Goal: Task Accomplishment & Management: Manage account settings

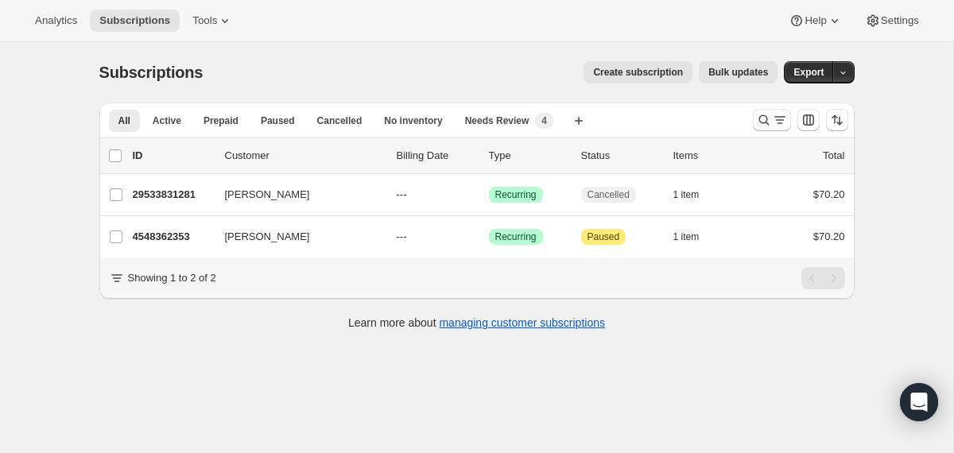
click at [761, 118] on icon "Search and filter results" at bounding box center [764, 120] width 16 height 16
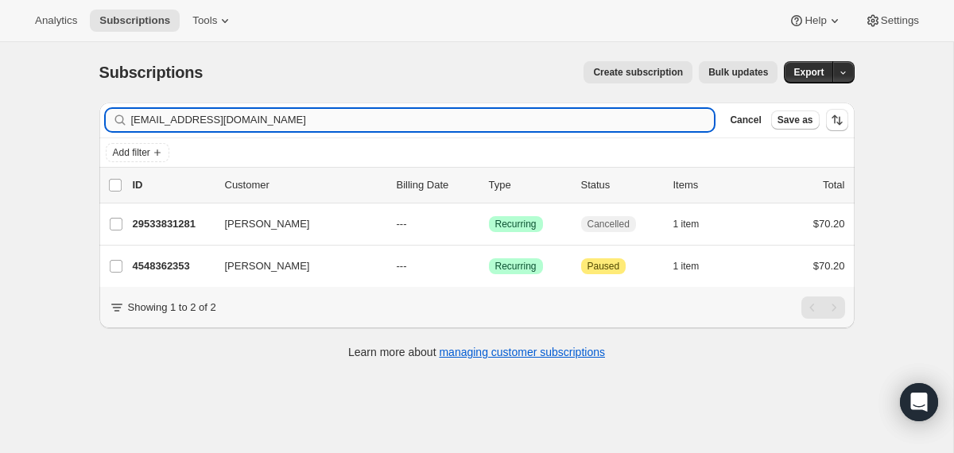
click at [381, 126] on input "[EMAIL_ADDRESS][DOMAIN_NAME]" at bounding box center [423, 120] width 584 height 22
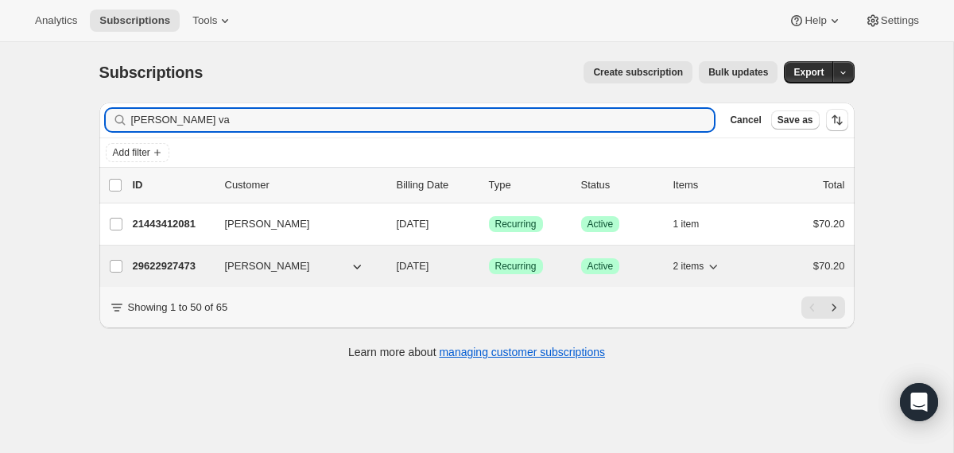
type input "[PERSON_NAME] va"
click at [384, 268] on div "29622927473 [PERSON_NAME] [DATE] Success Recurring Success Active 2 items $70.20" at bounding box center [489, 266] width 712 height 22
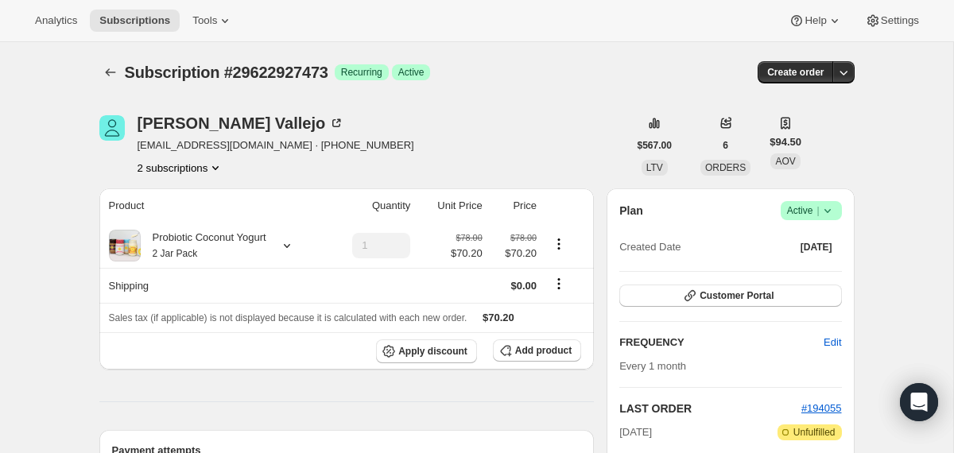
click at [829, 210] on icon at bounding box center [827, 211] width 6 height 4
click at [809, 270] on span "Cancel subscription" at bounding box center [805, 269] width 90 height 12
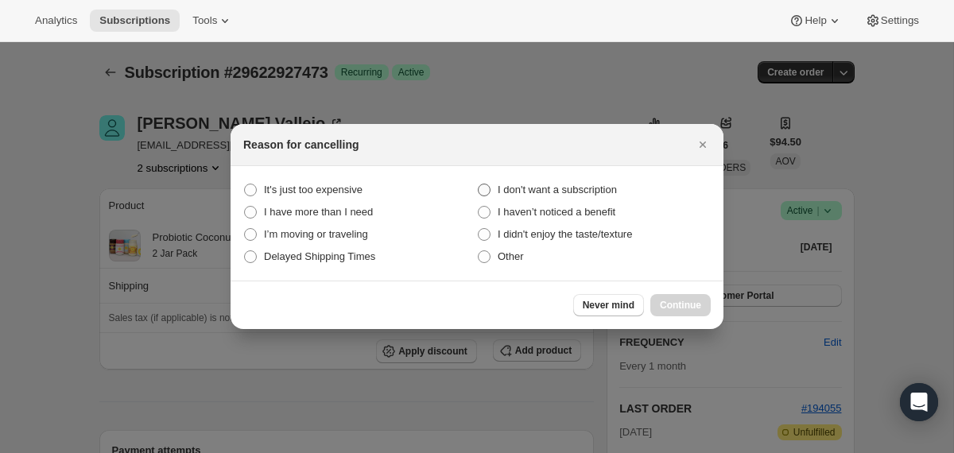
click at [600, 189] on span "I don't want a subscription" at bounding box center [557, 190] width 119 height 12
click at [479, 184] on subscription "I don't want a subscription" at bounding box center [478, 184] width 1 height 1
radio subscription "true"
click at [655, 307] on button "Continue" at bounding box center [680, 305] width 60 height 22
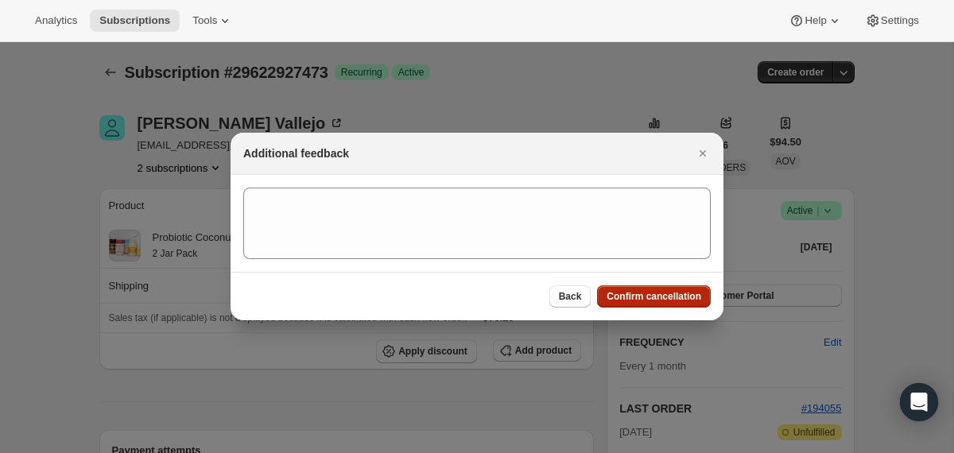
click at [654, 303] on button "Confirm cancellation" at bounding box center [654, 296] width 114 height 22
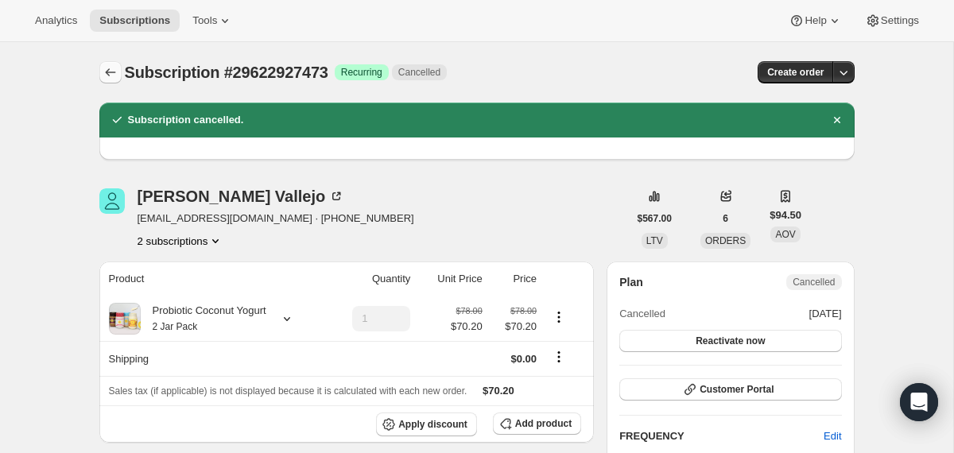
click at [113, 71] on icon "Subscriptions" at bounding box center [111, 72] width 16 height 16
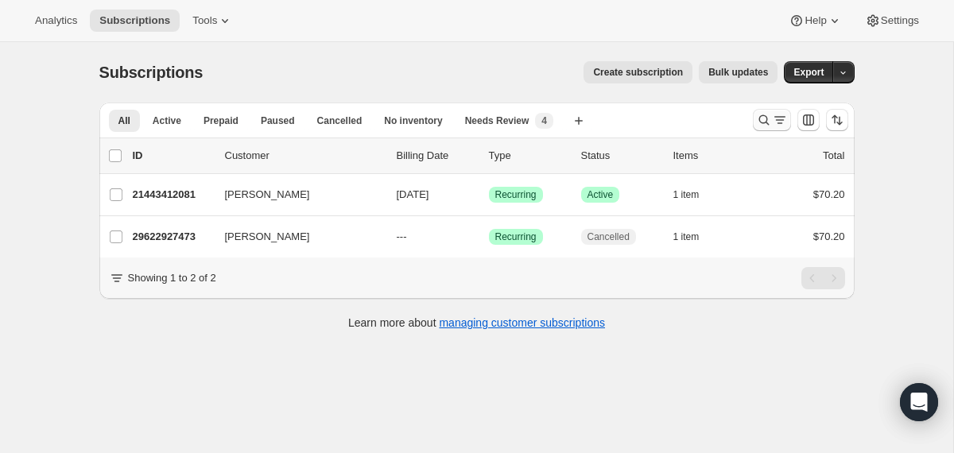
click at [761, 117] on icon "Search and filter results" at bounding box center [764, 120] width 16 height 16
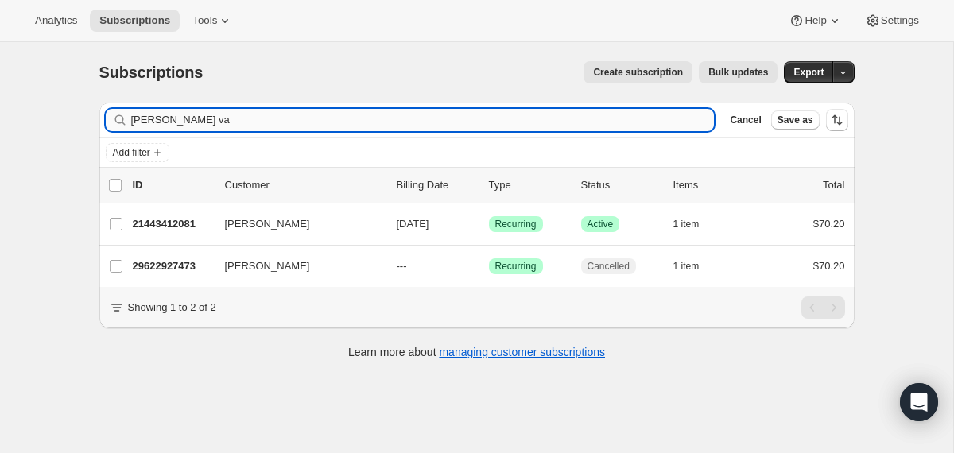
click at [587, 128] on input "[PERSON_NAME] va" at bounding box center [423, 120] width 584 height 22
click at [587, 127] on input "[PERSON_NAME] va" at bounding box center [423, 120] width 584 height 22
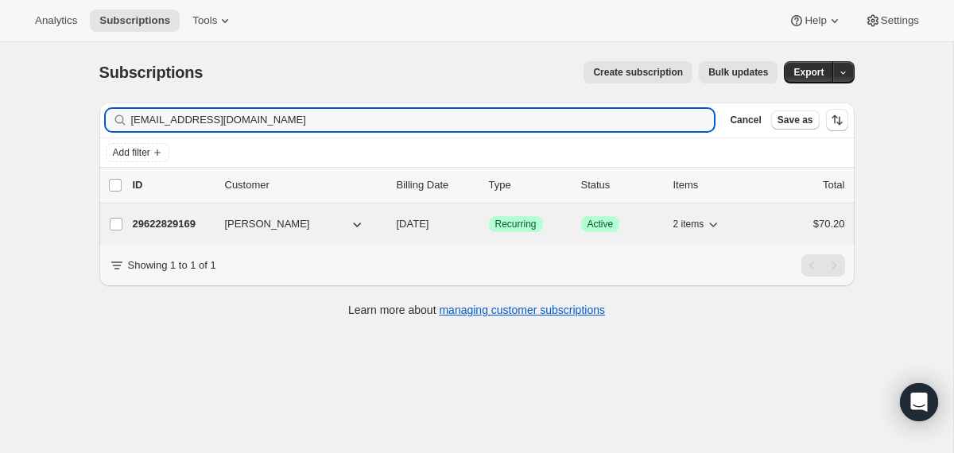
type input "[EMAIL_ADDRESS][DOMAIN_NAME]"
click at [388, 226] on div "29622829169 [PERSON_NAME] [DATE] Success Recurring Success Active 2 items $70.20" at bounding box center [489, 224] width 712 height 22
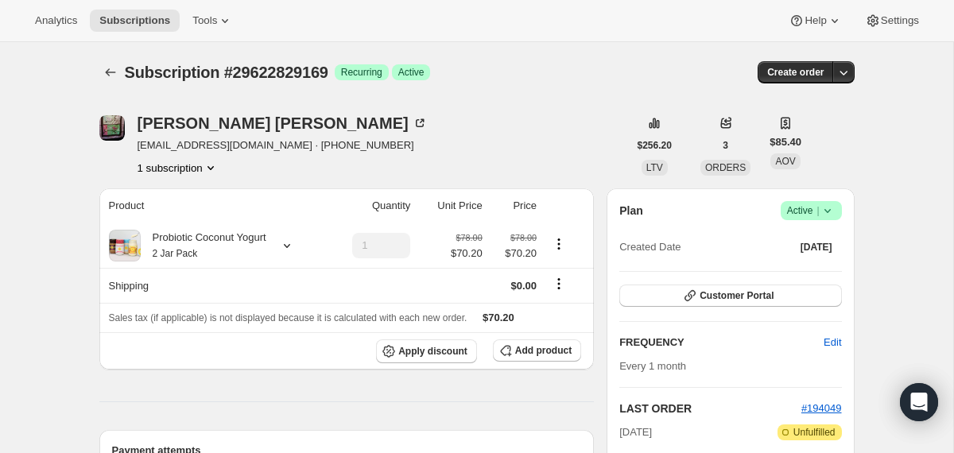
click at [828, 211] on icon at bounding box center [827, 211] width 6 height 4
click at [791, 274] on span "Cancel subscription" at bounding box center [805, 269] width 90 height 12
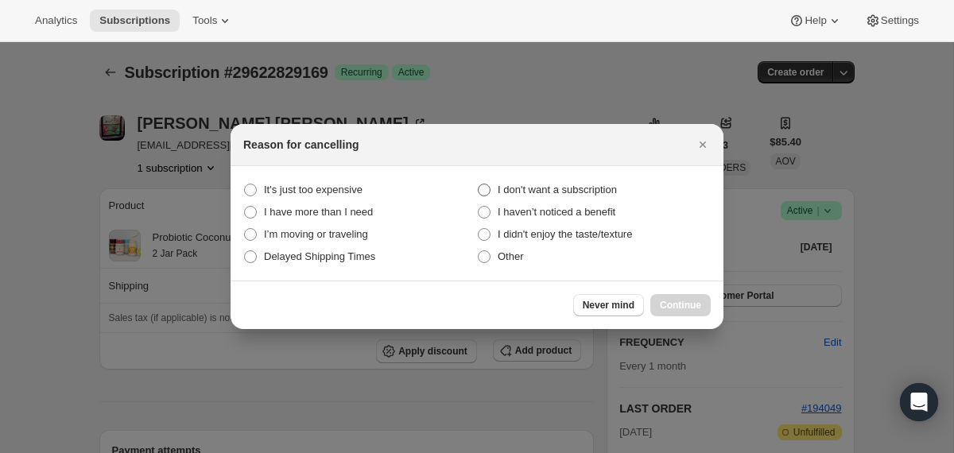
click at [586, 192] on span "I don't want a subscription" at bounding box center [557, 190] width 119 height 12
click at [479, 184] on subscription "I don't want a subscription" at bounding box center [478, 184] width 1 height 1
radio subscription "true"
click at [661, 303] on span "Continue" at bounding box center [680, 305] width 41 height 13
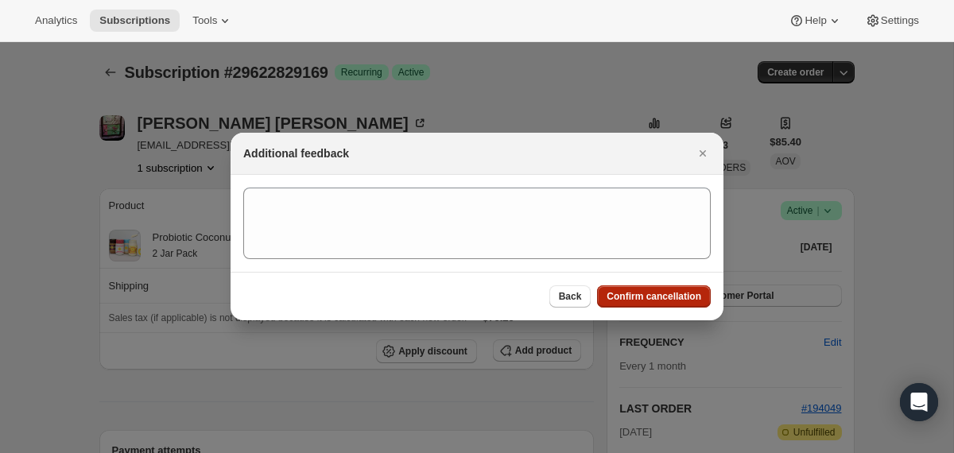
click at [658, 298] on span "Confirm cancellation" at bounding box center [654, 296] width 95 height 13
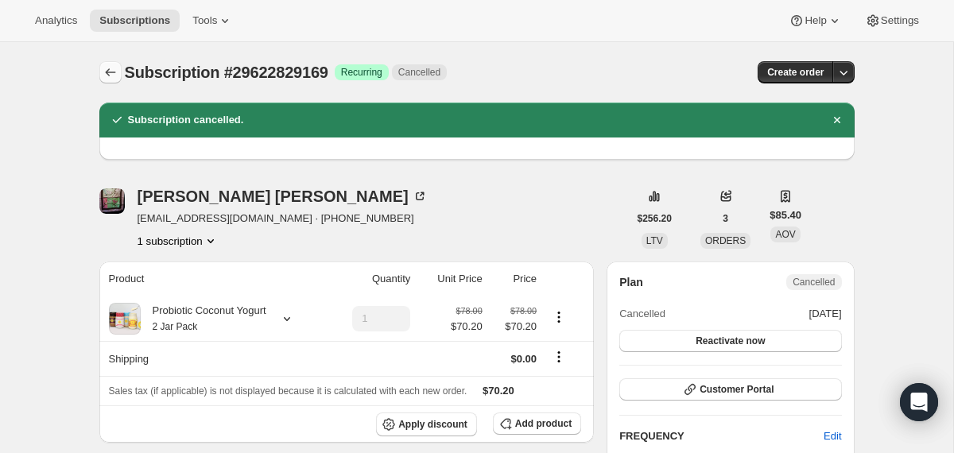
click at [104, 71] on icon "Subscriptions" at bounding box center [111, 72] width 16 height 16
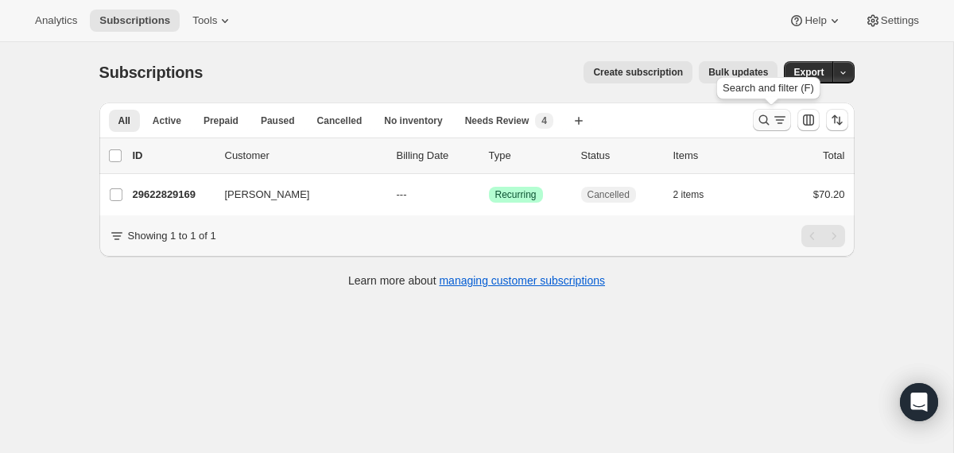
click at [763, 120] on icon "Search and filter results" at bounding box center [764, 120] width 16 height 16
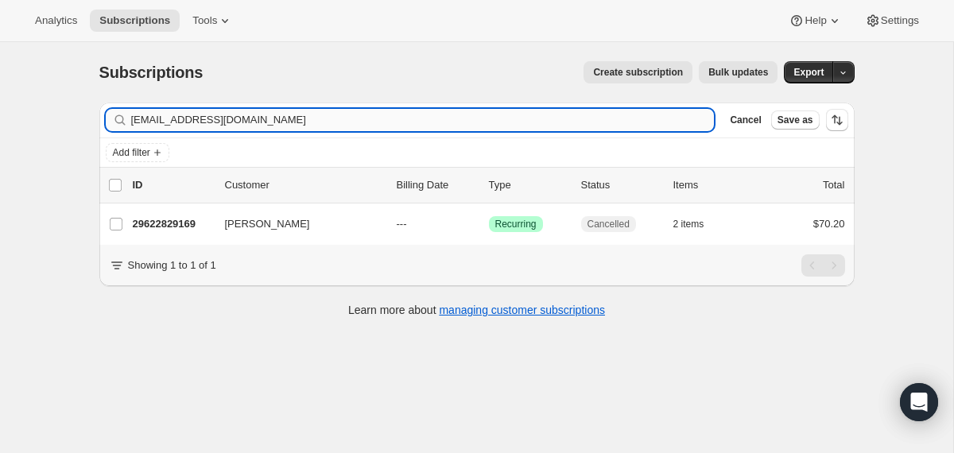
click at [619, 120] on input "[EMAIL_ADDRESS][DOMAIN_NAME]" at bounding box center [423, 120] width 584 height 22
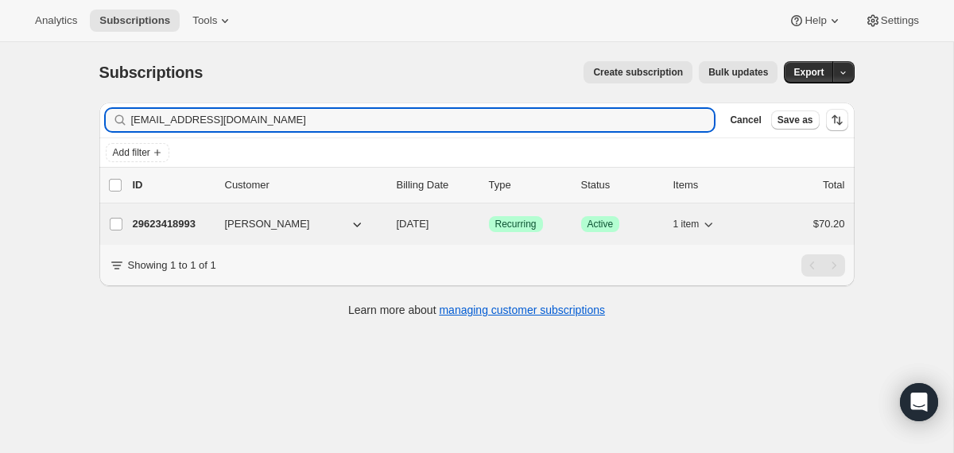
type input "[EMAIL_ADDRESS][DOMAIN_NAME]"
click at [392, 224] on div "29623418993 [PERSON_NAME] [DATE] Success Recurring Success Active 1 item $70.20" at bounding box center [489, 224] width 712 height 22
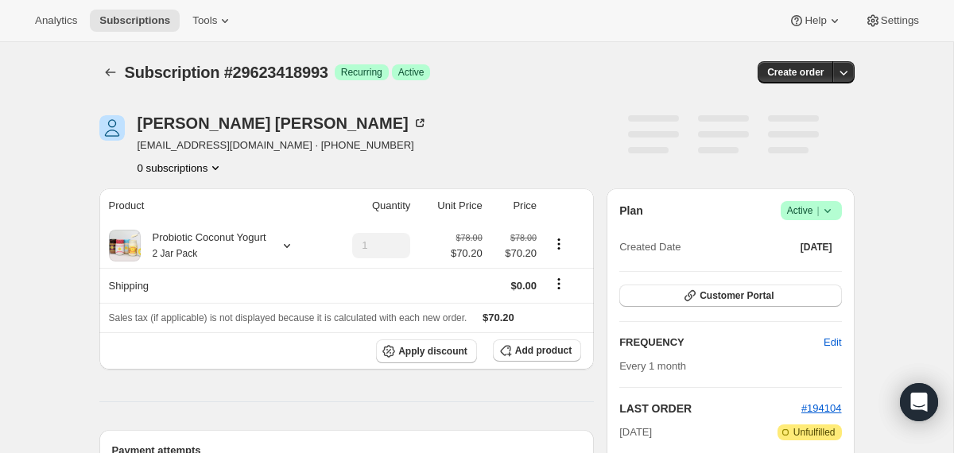
click at [826, 211] on icon at bounding box center [827, 211] width 6 height 4
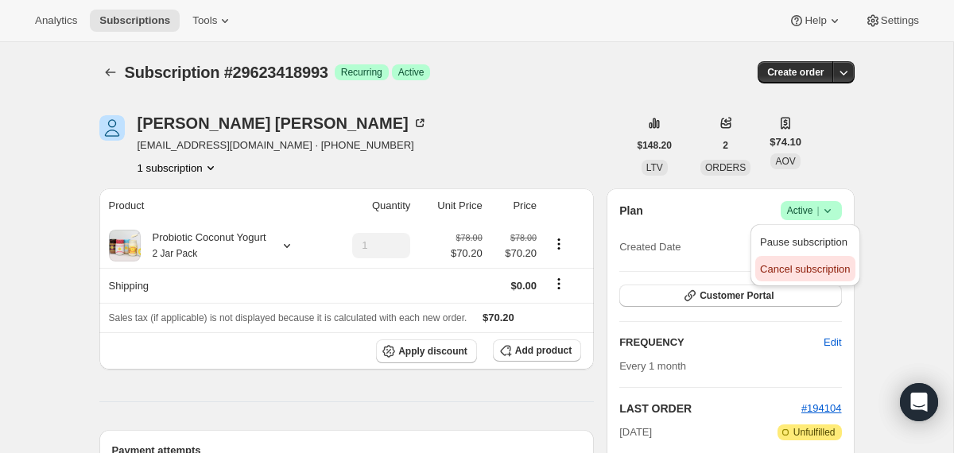
click at [806, 272] on span "Cancel subscription" at bounding box center [805, 269] width 90 height 12
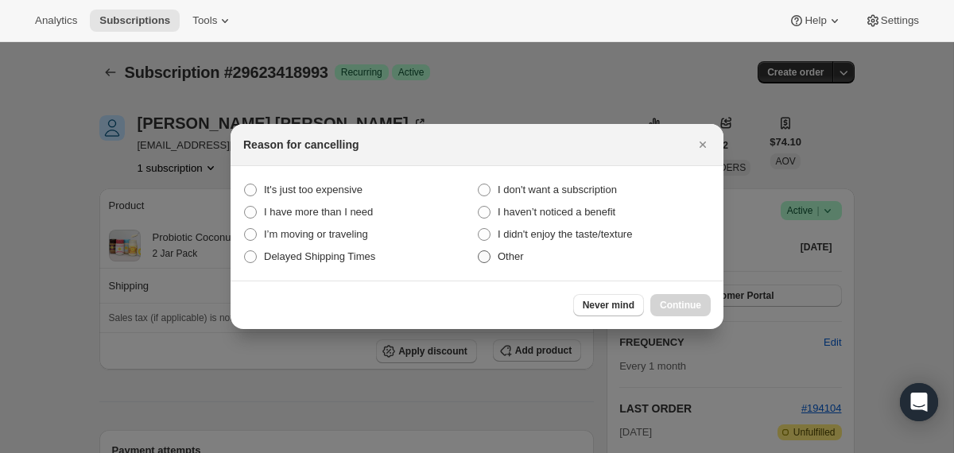
click at [508, 255] on span "Other" at bounding box center [511, 256] width 26 height 12
click at [479, 251] on input "Other" at bounding box center [478, 250] width 1 height 1
radio input "true"
click at [702, 302] on button "Continue" at bounding box center [680, 305] width 60 height 22
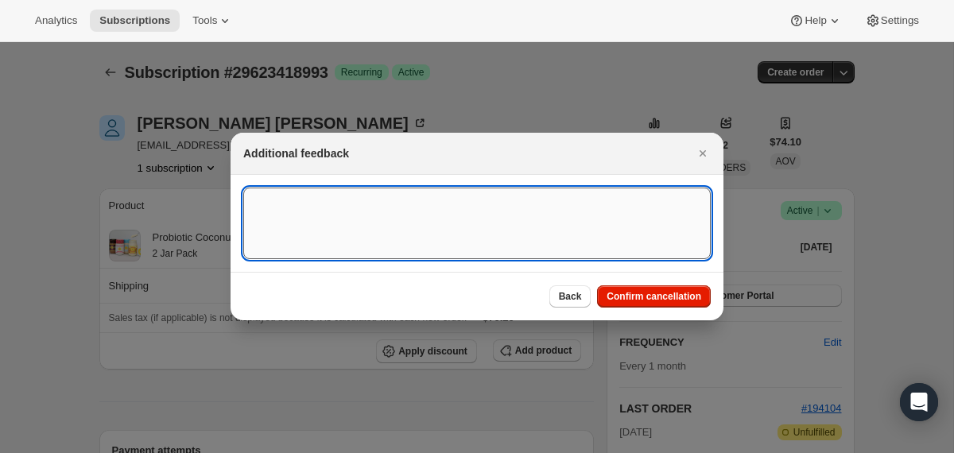
click at [525, 214] on textarea ":rhv:" at bounding box center [477, 224] width 468 height 72
type textarea "wanted initial order only"
click at [689, 300] on span "Confirm cancellation" at bounding box center [654, 296] width 95 height 13
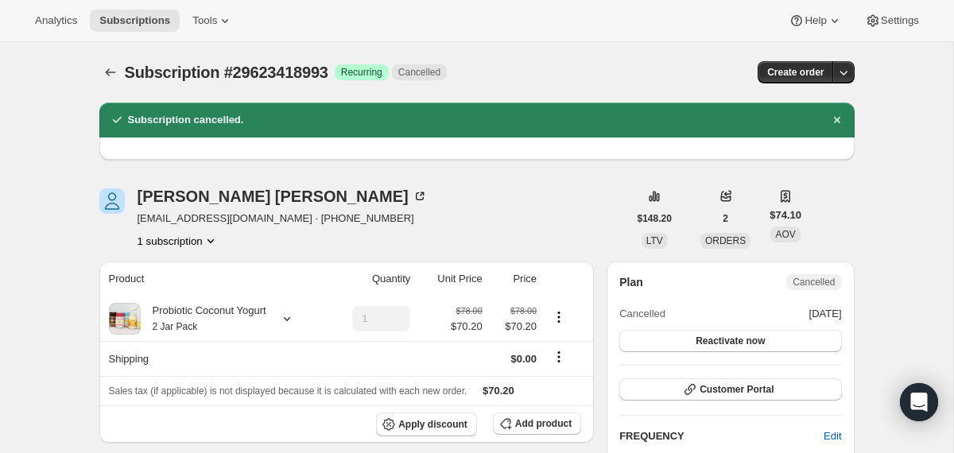
click at [103, 85] on div "Subscription #29623418993. This page is ready Subscription #29623418993 Success…" at bounding box center [476, 72] width 755 height 60
click at [106, 71] on icon "Subscriptions" at bounding box center [111, 72] width 16 height 16
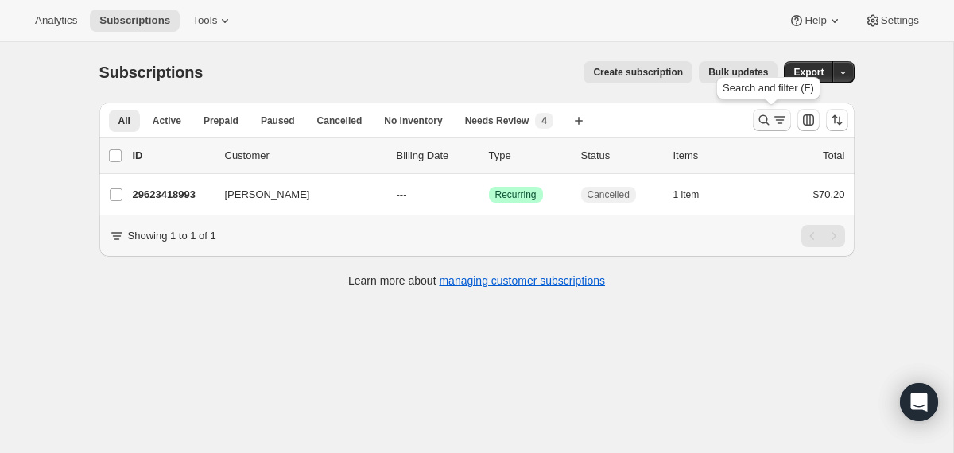
click at [763, 120] on icon "Search and filter results" at bounding box center [764, 120] width 16 height 16
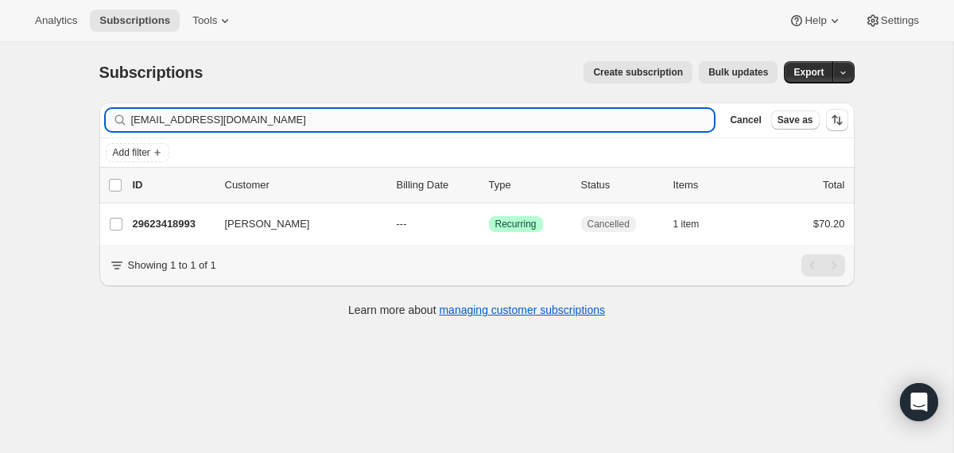
click at [550, 121] on input "[EMAIL_ADDRESS][DOMAIN_NAME]" at bounding box center [423, 120] width 584 height 22
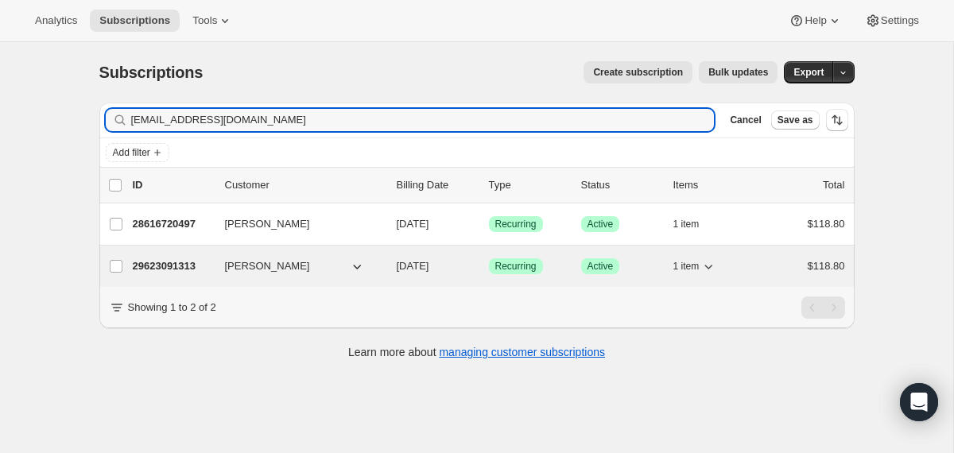
type input "[EMAIL_ADDRESS][DOMAIN_NAME]"
click at [392, 269] on div "29623091313 [PERSON_NAME] [DATE] Success Recurring Success Active 1 item $118.80" at bounding box center [489, 266] width 712 height 22
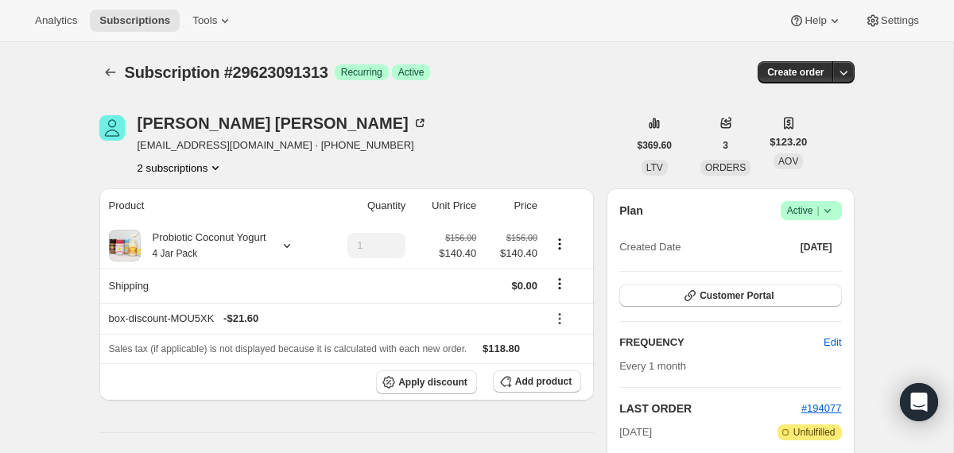
click at [825, 215] on icon at bounding box center [828, 211] width 16 height 16
click at [802, 264] on span "Cancel subscription" at bounding box center [805, 269] width 90 height 12
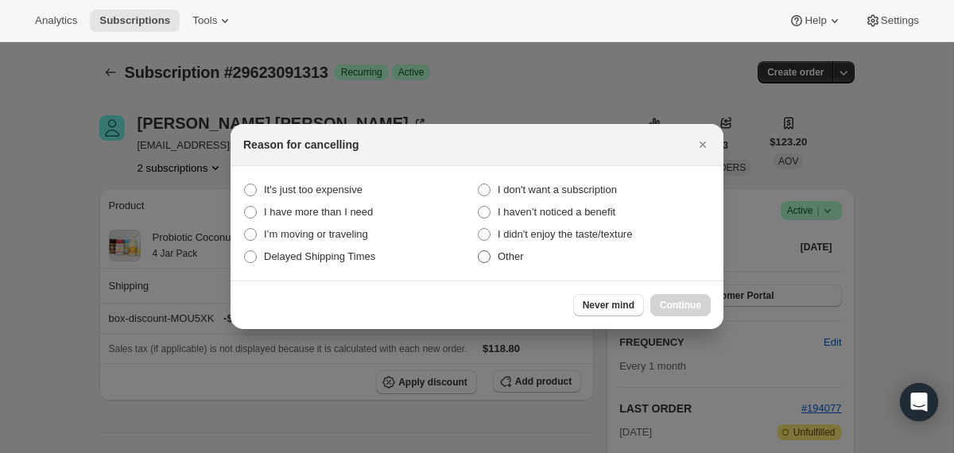
click at [517, 253] on span "Other" at bounding box center [511, 256] width 26 height 12
click at [479, 251] on input "Other" at bounding box center [478, 250] width 1 height 1
radio input "true"
click at [687, 308] on span "Continue" at bounding box center [680, 305] width 41 height 13
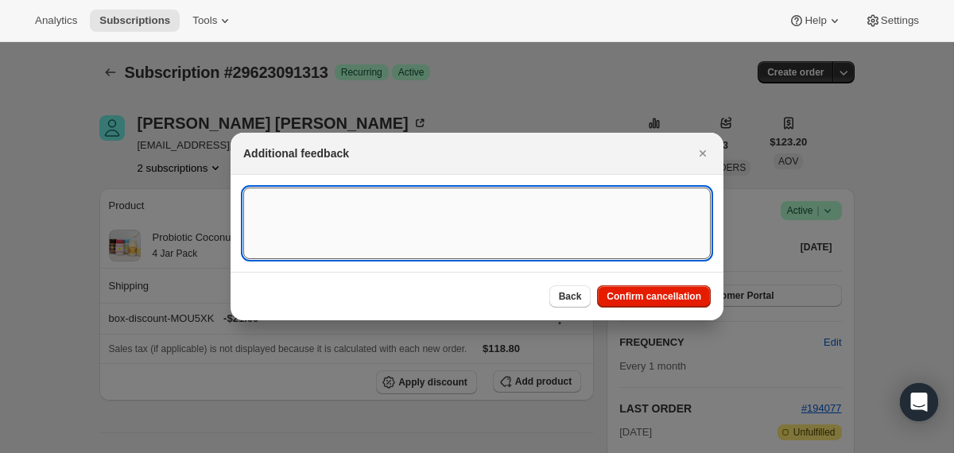
click at [575, 200] on textarea ":rpq:" at bounding box center [477, 224] width 468 height 72
type textarea "wanted initial order only"
click at [662, 300] on span "Confirm cancellation" at bounding box center [654, 296] width 95 height 13
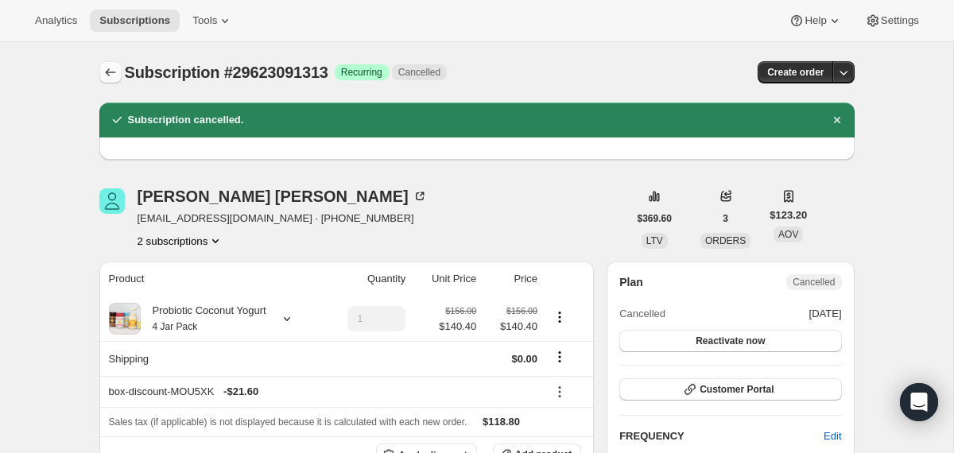
click at [112, 71] on icon "Subscriptions" at bounding box center [111, 72] width 16 height 16
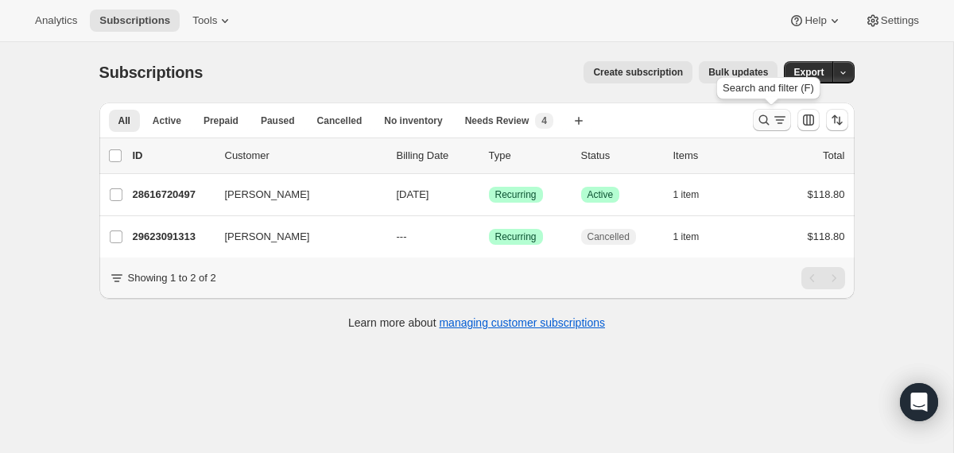
click at [763, 118] on icon "Search and filter results" at bounding box center [764, 120] width 16 height 16
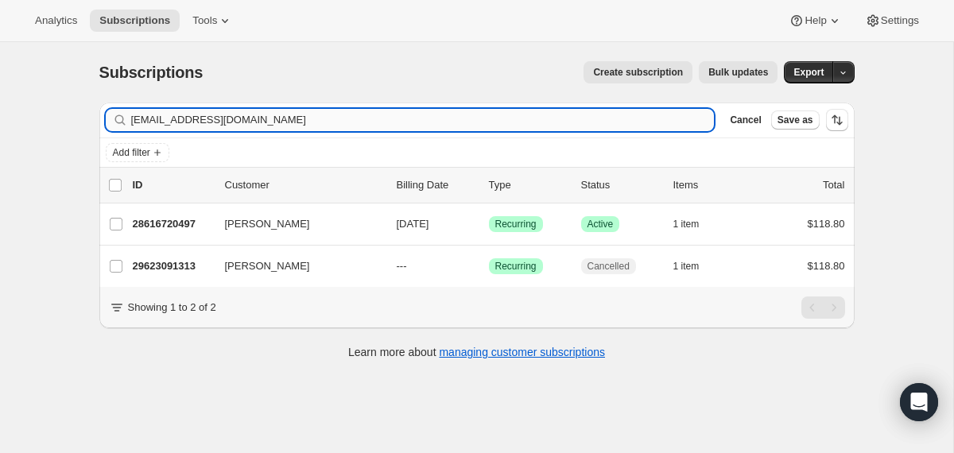
click at [557, 123] on input "[EMAIL_ADDRESS][DOMAIN_NAME]" at bounding box center [423, 120] width 584 height 22
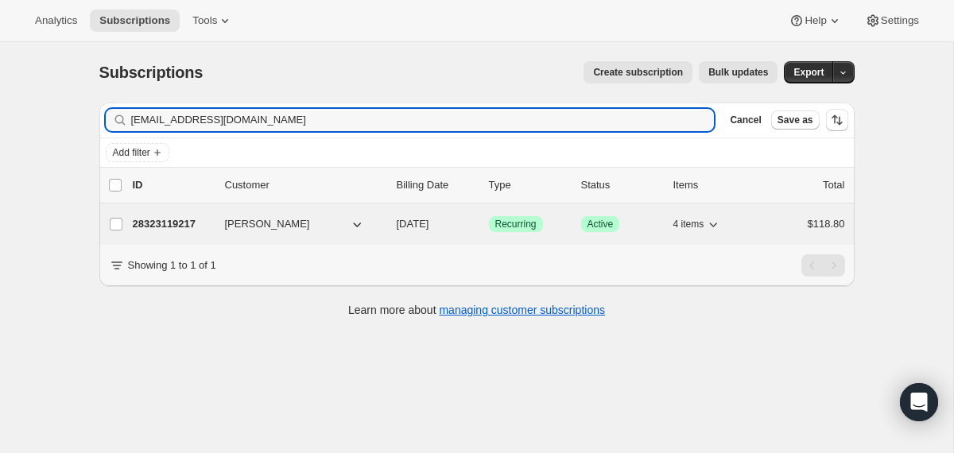
type input "[EMAIL_ADDRESS][DOMAIN_NAME]"
click at [400, 225] on span "[DATE]" at bounding box center [413, 224] width 33 height 12
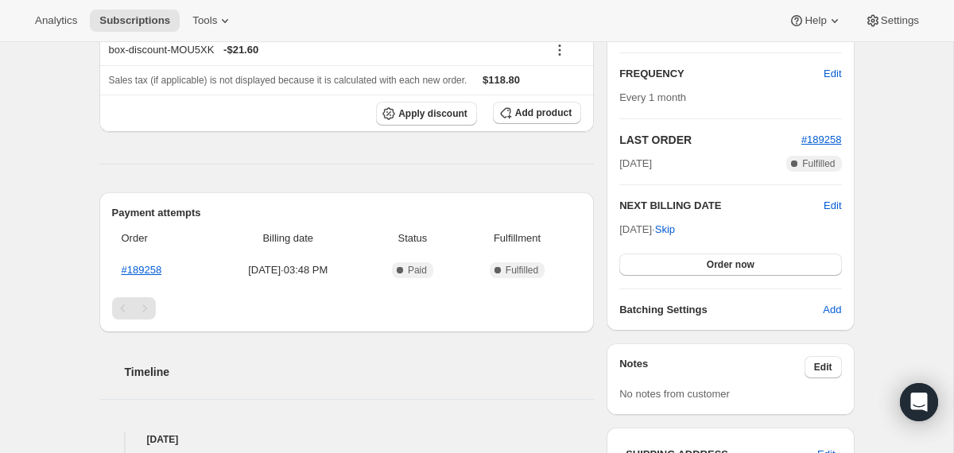
scroll to position [270, 0]
click at [834, 200] on span "Edit" at bounding box center [832, 204] width 17 height 16
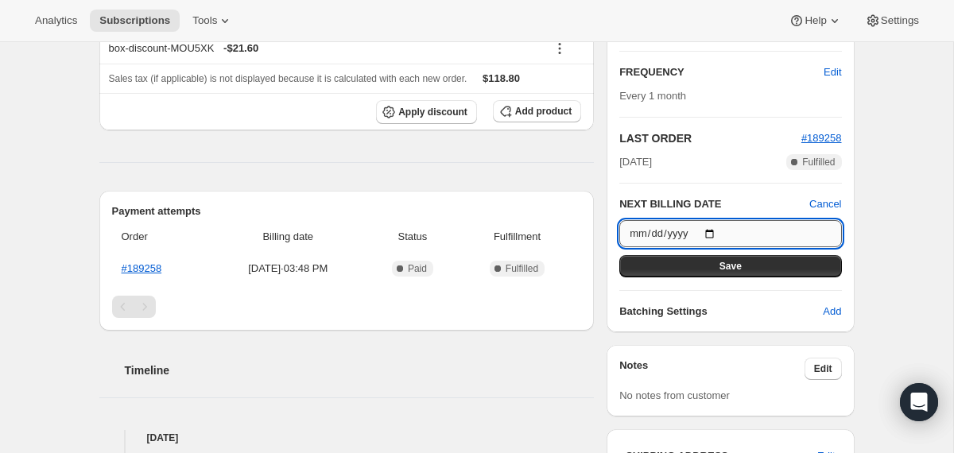
click at [716, 228] on input "[DATE]" at bounding box center [730, 233] width 222 height 27
type input "[DATE]"
click at [654, 265] on button "Save" at bounding box center [730, 266] width 222 height 22
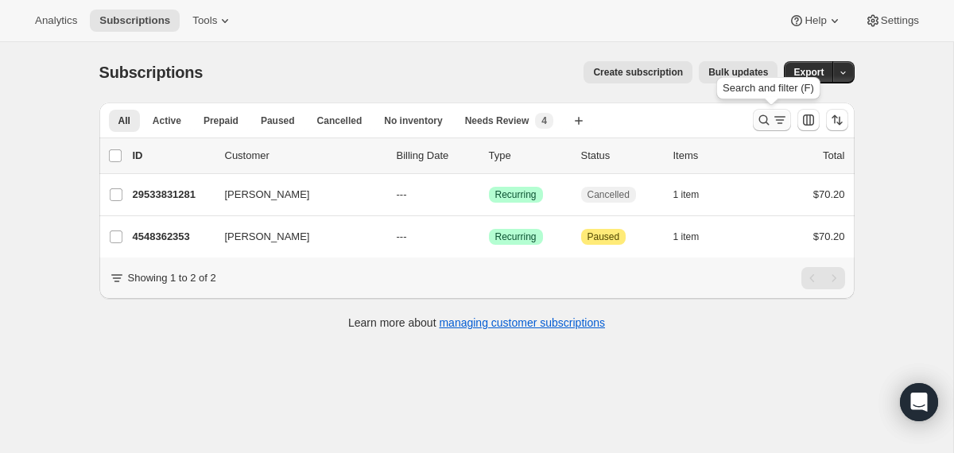
click at [753, 123] on button "Search and filter results" at bounding box center [772, 120] width 38 height 22
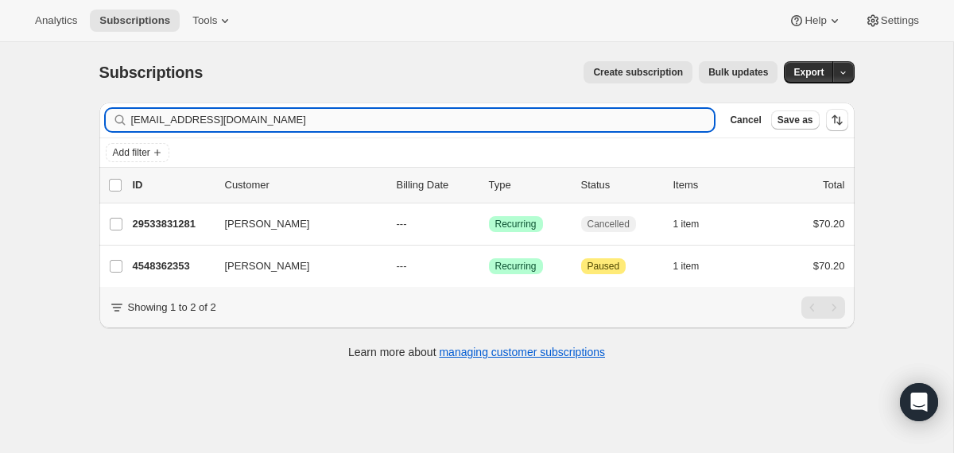
click at [647, 115] on input "[EMAIL_ADDRESS][DOMAIN_NAME]" at bounding box center [423, 120] width 584 height 22
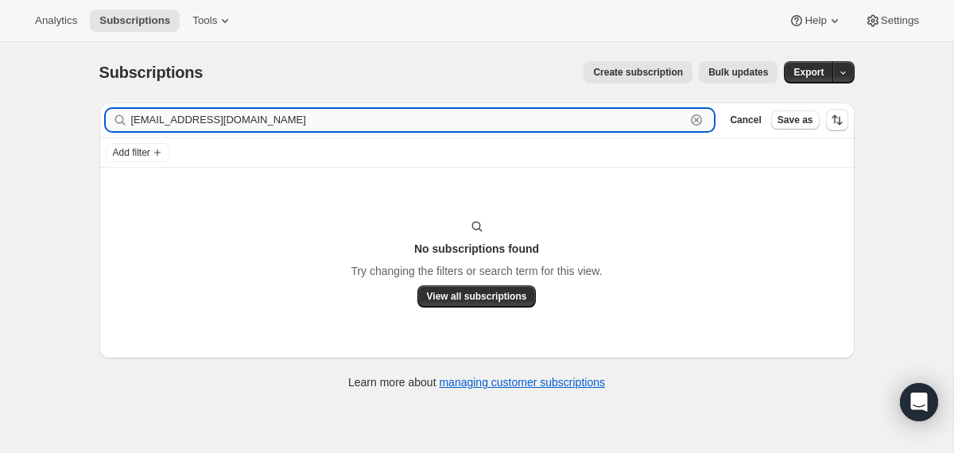
click at [258, 122] on input "tinalynn@sbcglobal.net" at bounding box center [408, 120] width 555 height 22
paste input "429"
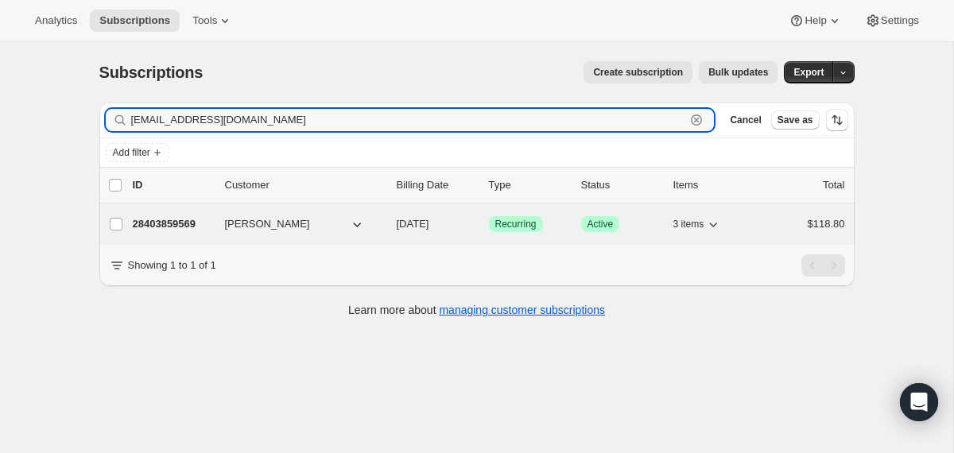
type input "tinalynn429@sbcglobal.net"
click at [398, 232] on div "28403859569 Tina Schmitzer 09/24/2025 Success Recurring Success Active 3 items …" at bounding box center [489, 224] width 712 height 22
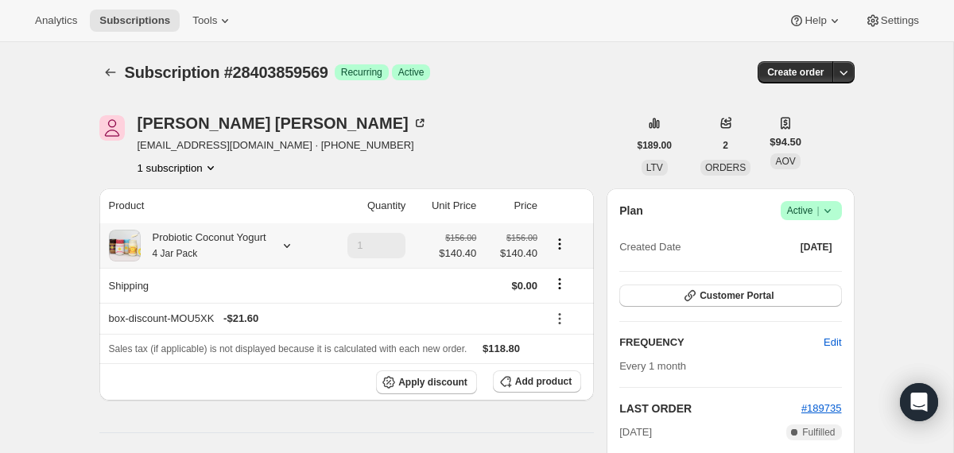
click at [253, 256] on div "Probiotic Coconut Yogurt 4 Jar Pack" at bounding box center [204, 246] width 126 height 32
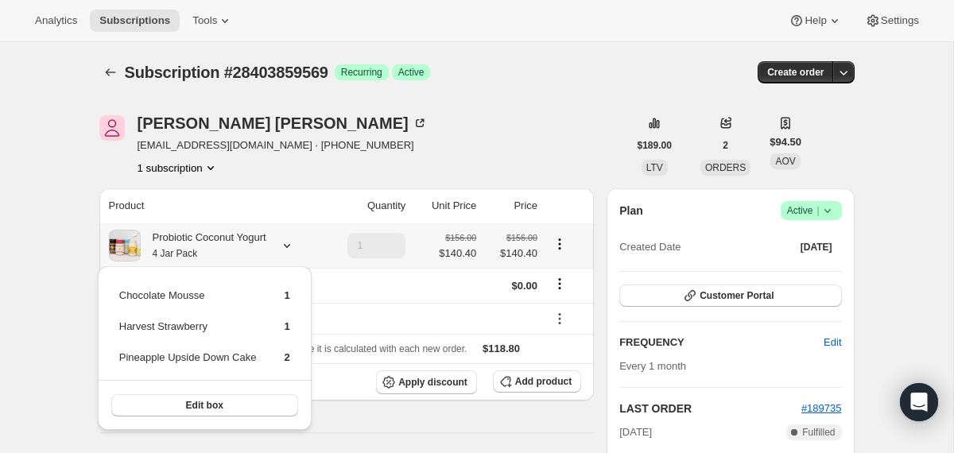
click at [253, 256] on div "Probiotic Coconut Yogurt 4 Jar Pack" at bounding box center [204, 246] width 126 height 32
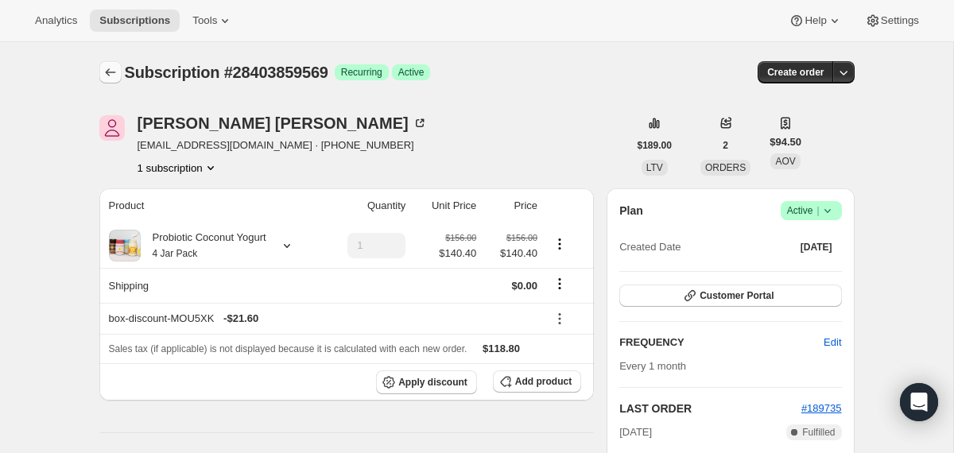
click at [107, 77] on icon "Subscriptions" at bounding box center [111, 72] width 16 height 16
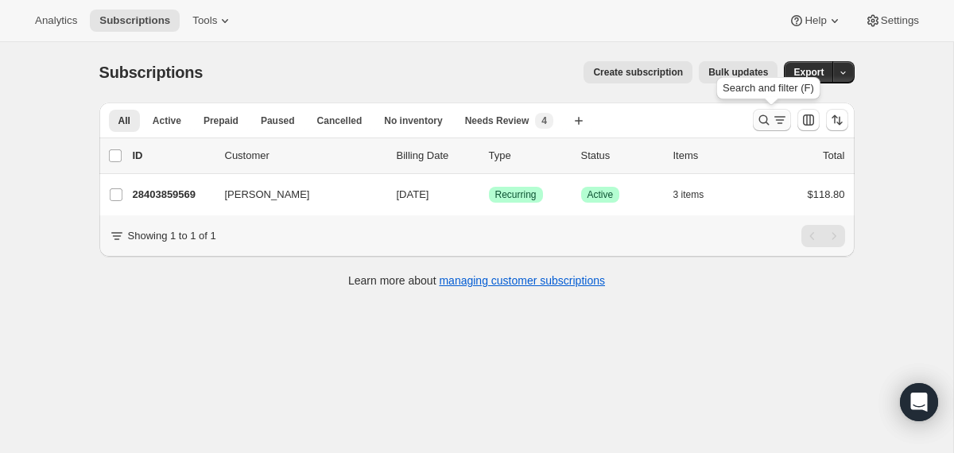
click at [757, 122] on icon "Search and filter results" at bounding box center [764, 120] width 16 height 16
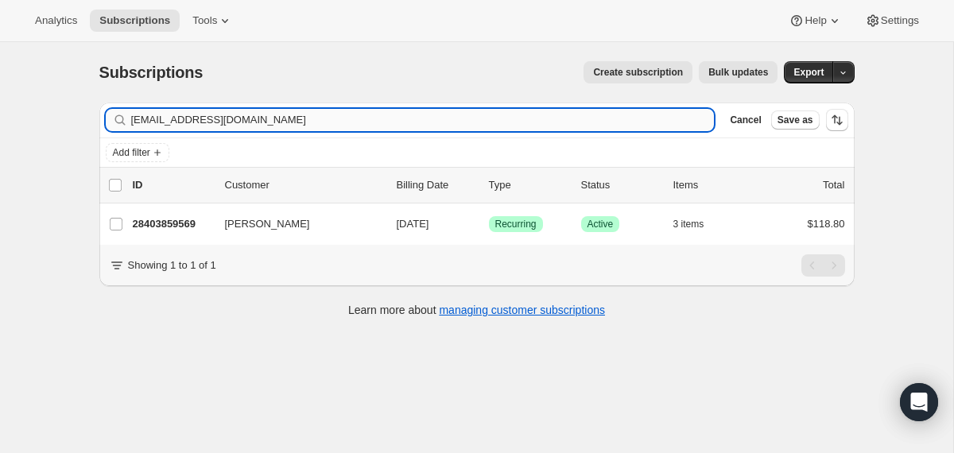
click at [537, 119] on input "tinalynn429@sbcglobal.net" at bounding box center [423, 120] width 584 height 22
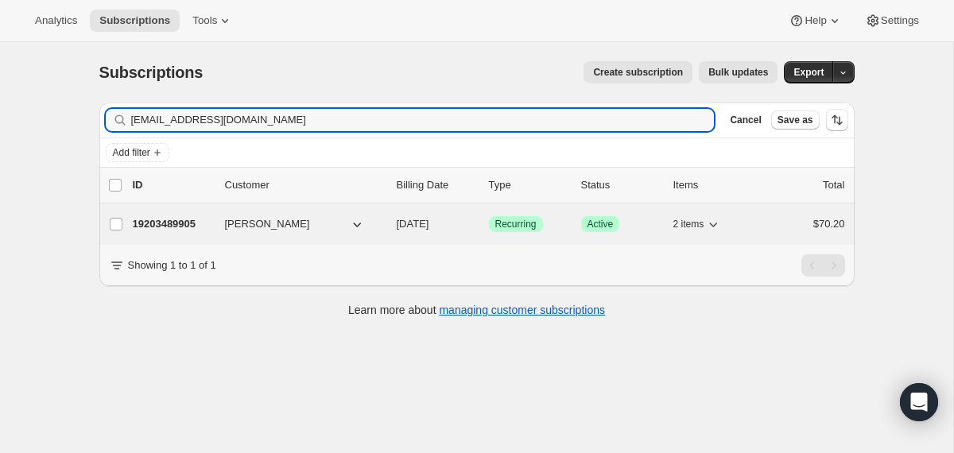
type input "richnermarina@gmail.com"
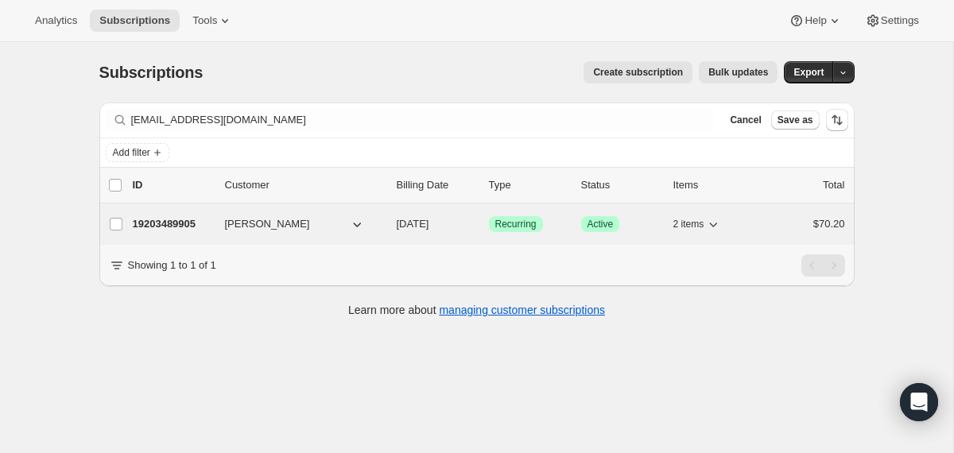
click at [398, 225] on span "11/01/2025" at bounding box center [413, 224] width 33 height 12
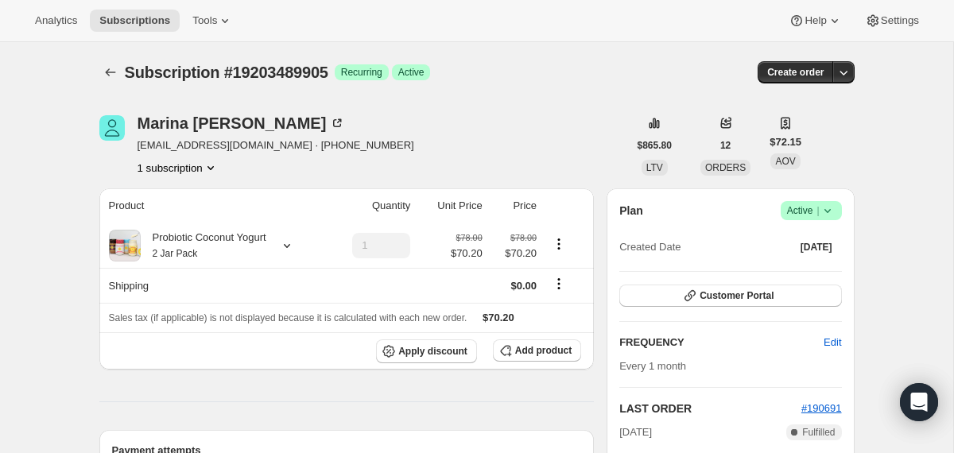
click at [835, 211] on icon at bounding box center [828, 211] width 16 height 16
click at [809, 271] on span "Cancel subscription" at bounding box center [805, 269] width 90 height 12
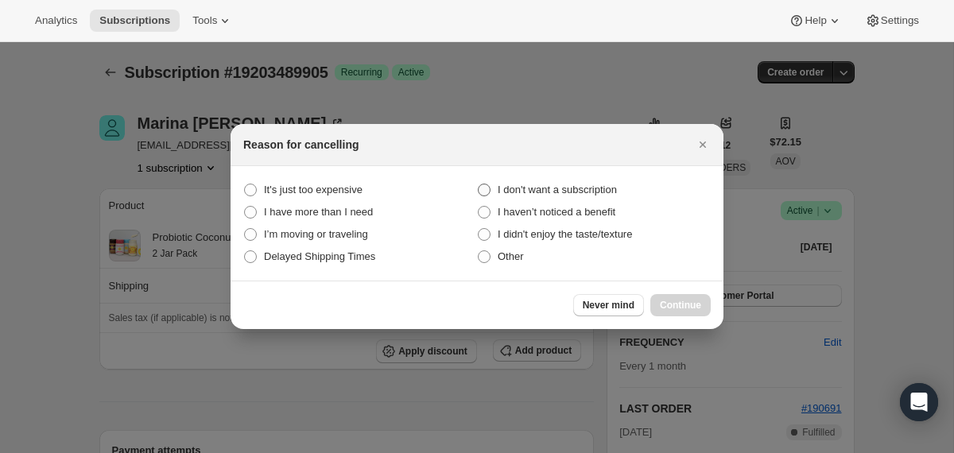
click at [555, 190] on span "I don't want a subscription" at bounding box center [557, 190] width 119 height 12
click at [479, 184] on subscription "I don't want a subscription" at bounding box center [478, 184] width 1 height 1
radio subscription "true"
click at [685, 309] on span "Continue" at bounding box center [680, 305] width 41 height 13
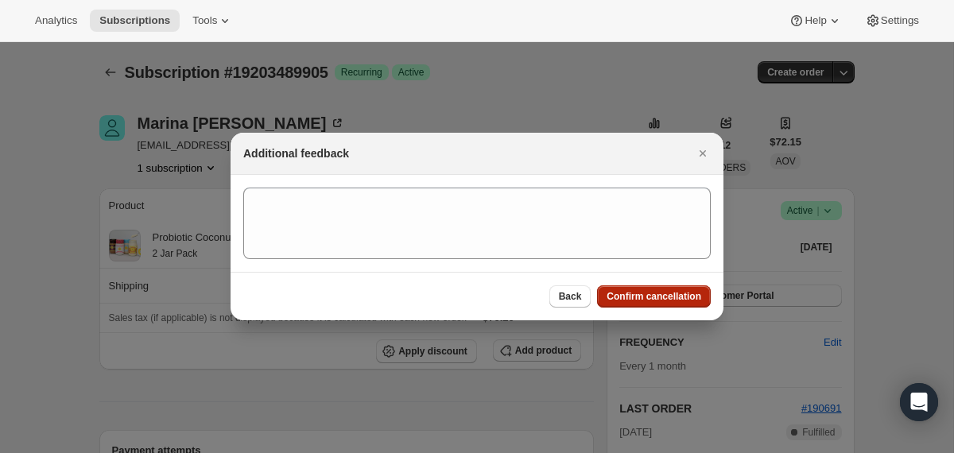
click at [682, 301] on span "Confirm cancellation" at bounding box center [654, 296] width 95 height 13
